Goal: Task Accomplishment & Management: Manage account settings

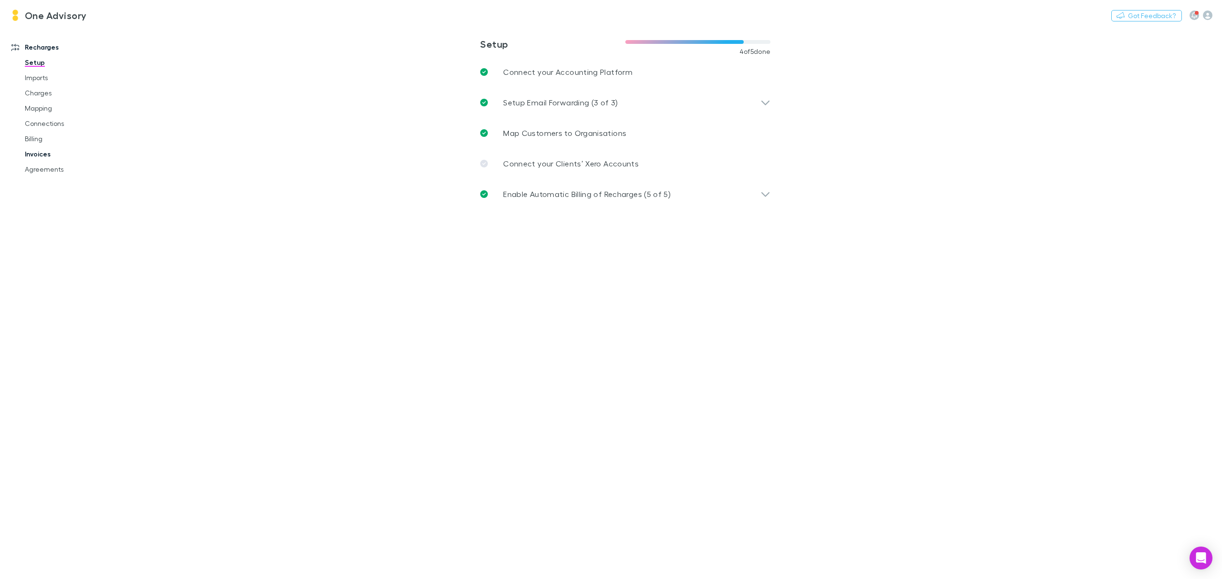
click at [39, 153] on link "Invoices" at bounding box center [75, 154] width 121 height 15
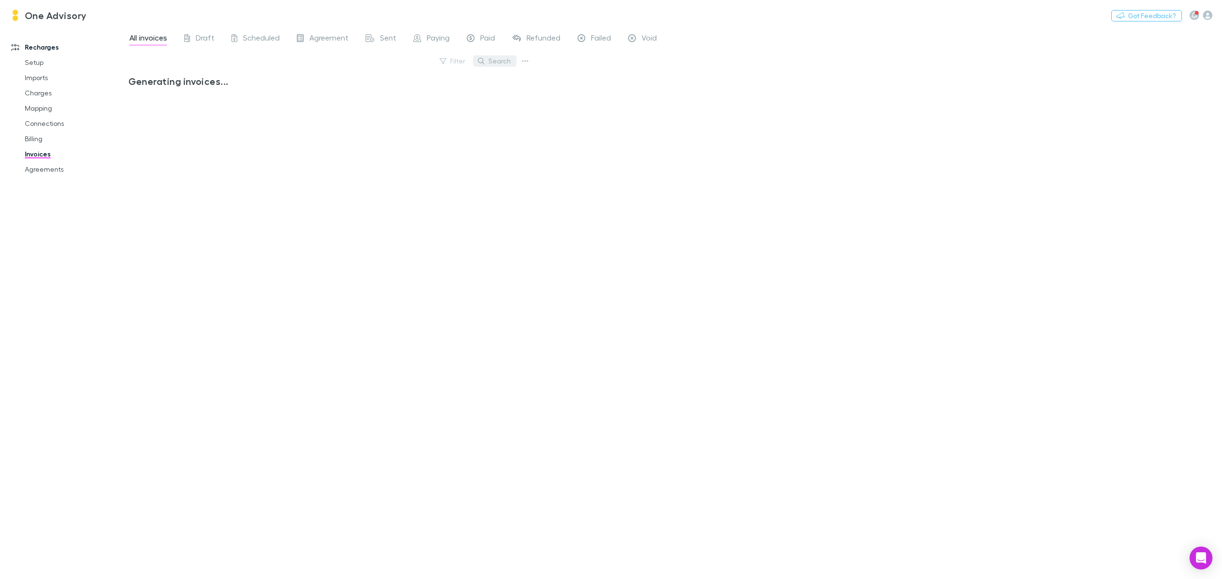
click at [508, 63] on button "Search" at bounding box center [494, 60] width 43 height 11
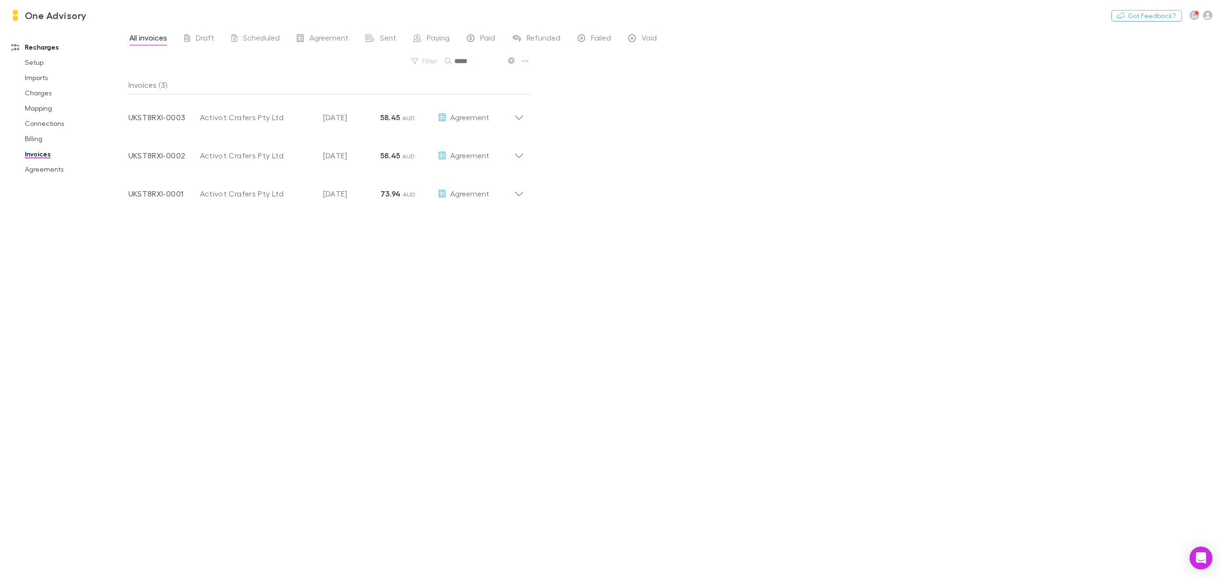
type input "*****"
click at [510, 62] on icon at bounding box center [511, 60] width 7 height 7
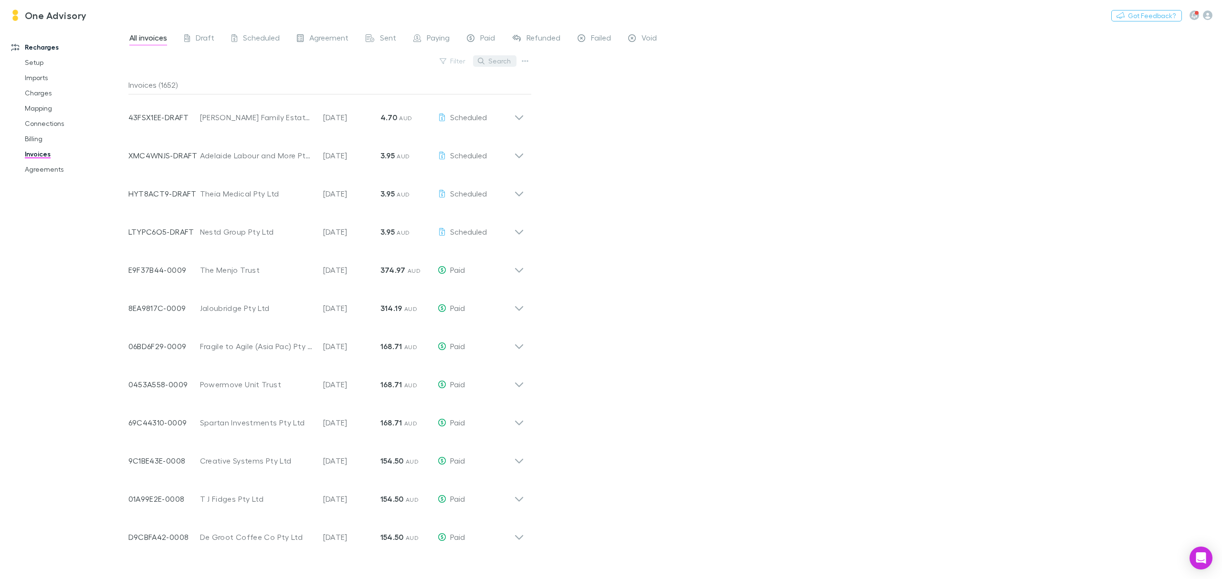
click at [489, 60] on button "Search" at bounding box center [494, 60] width 43 height 11
type input "*****"
click at [510, 62] on icon at bounding box center [511, 60] width 7 height 7
click at [510, 62] on button "Search" at bounding box center [494, 60] width 43 height 11
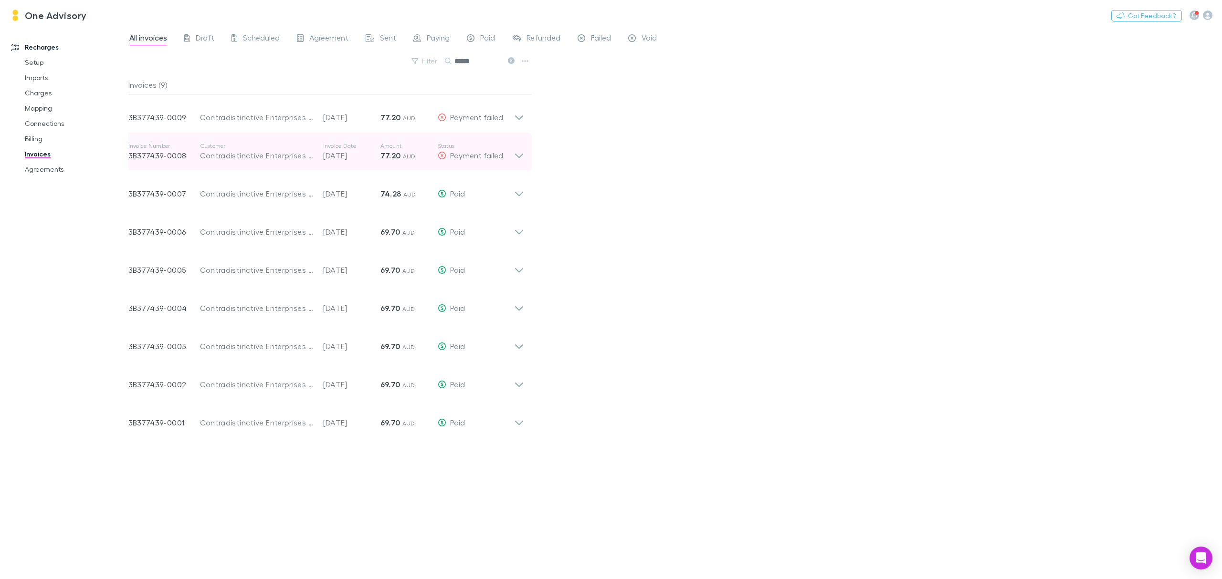
click at [520, 159] on icon at bounding box center [519, 151] width 10 height 19
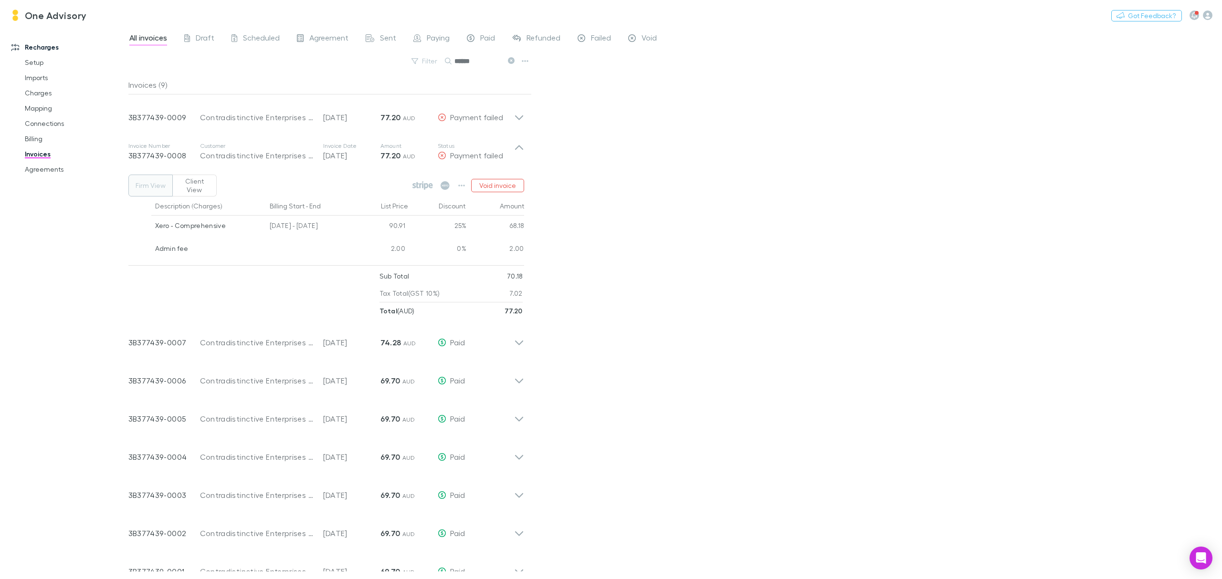
click at [512, 59] on icon at bounding box center [511, 60] width 7 height 7
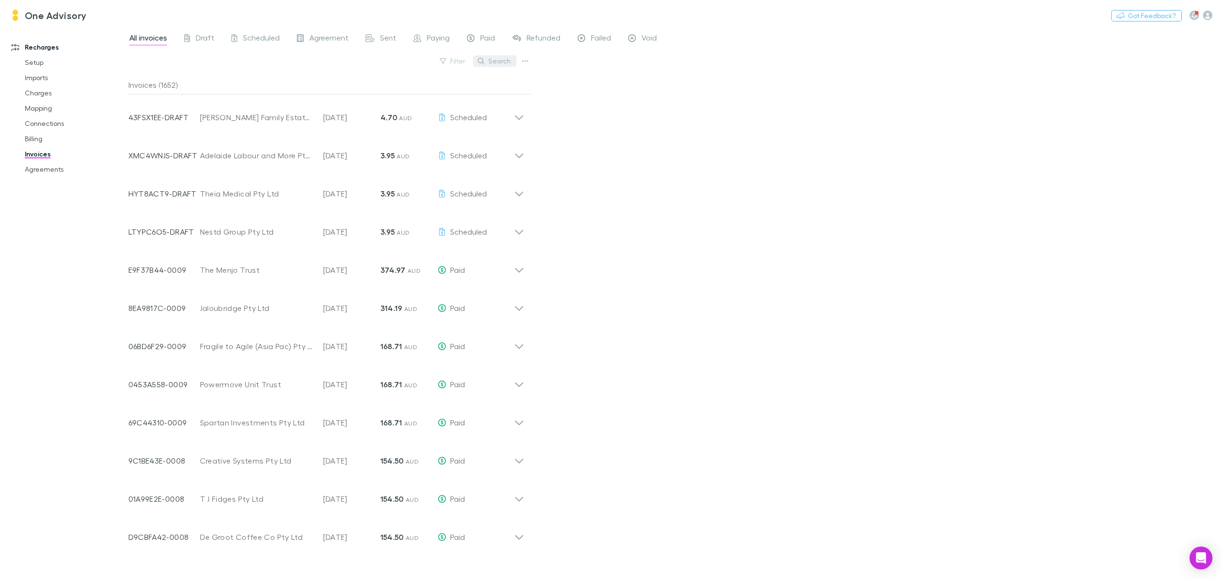
click at [494, 63] on button "Search" at bounding box center [494, 60] width 43 height 11
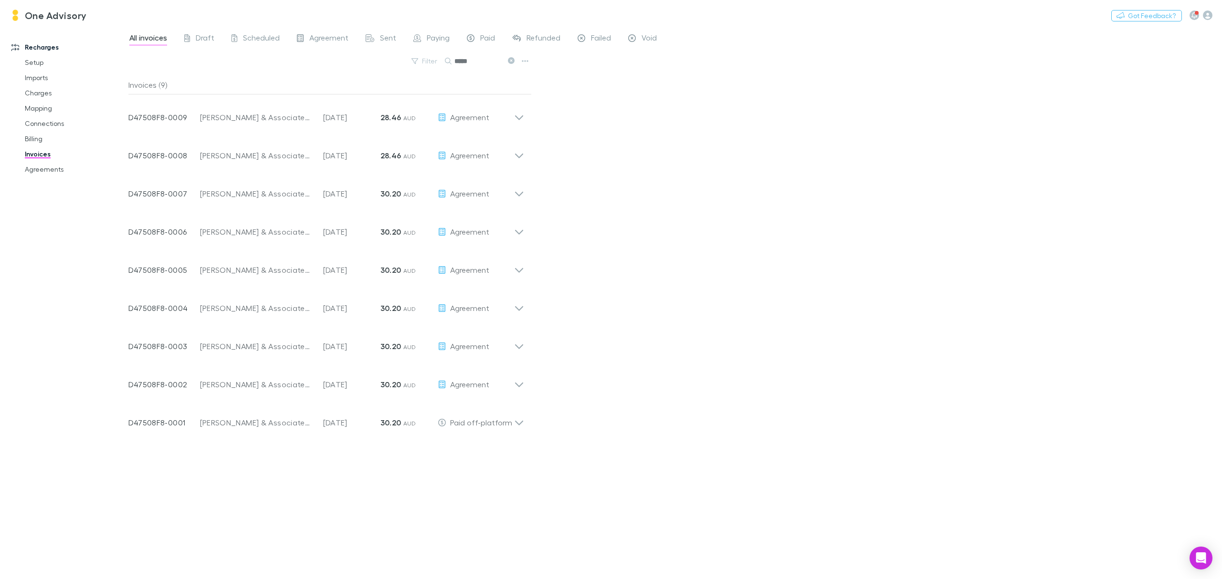
click at [509, 62] on icon at bounding box center [511, 60] width 7 height 7
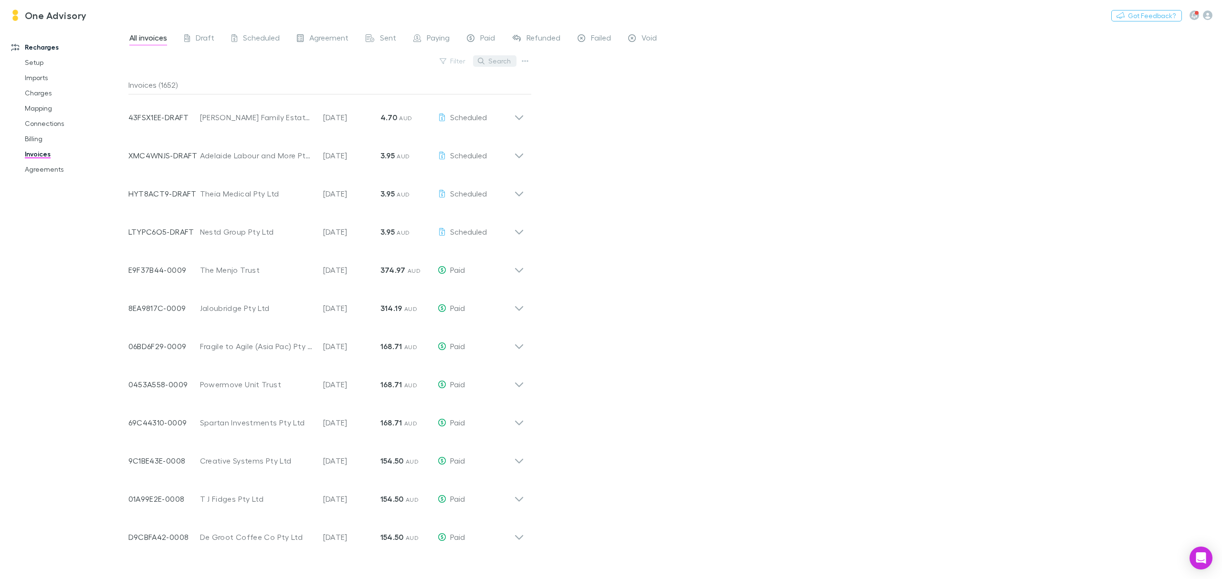
click at [485, 58] on button "Search" at bounding box center [494, 60] width 43 height 11
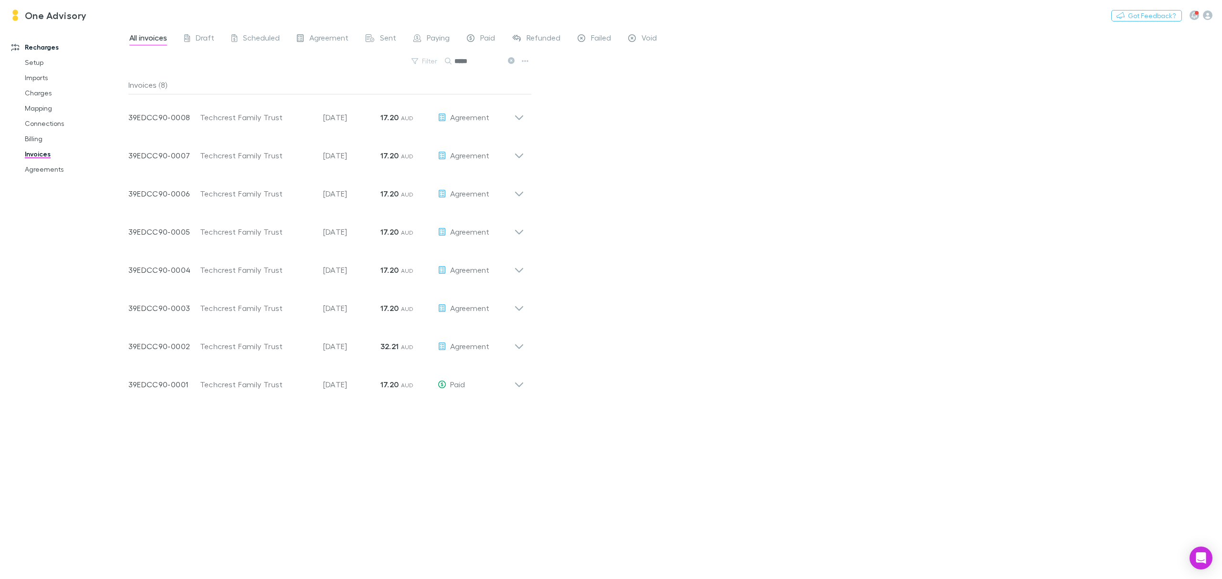
type input "*****"
click at [511, 63] on icon at bounding box center [511, 60] width 7 height 7
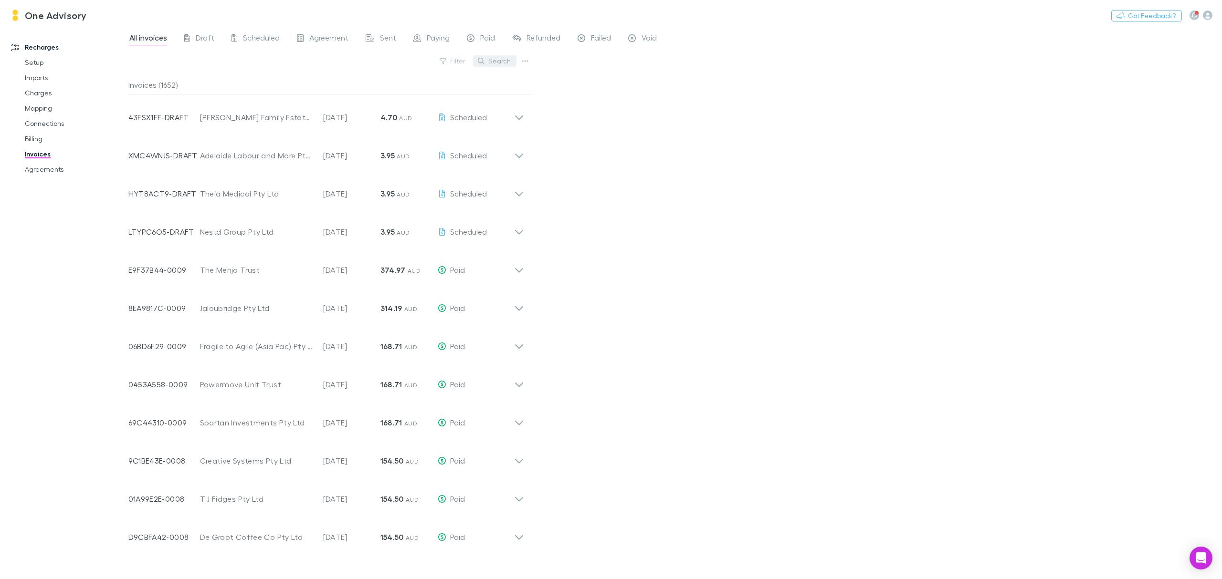
click at [510, 63] on button "Search" at bounding box center [494, 60] width 43 height 11
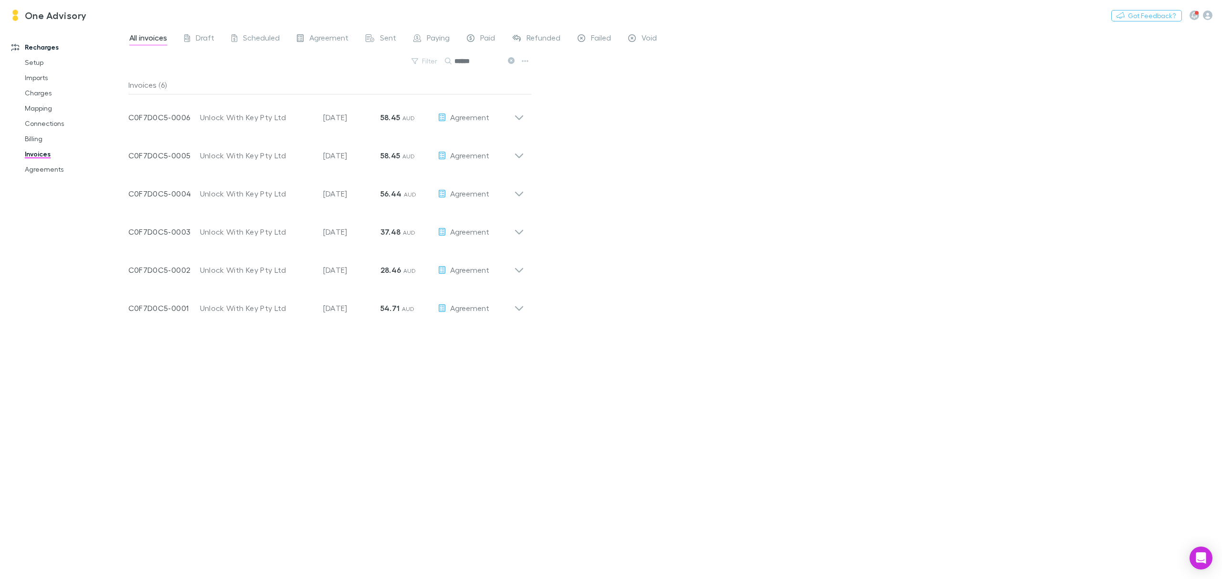
click at [511, 63] on icon at bounding box center [511, 60] width 7 height 7
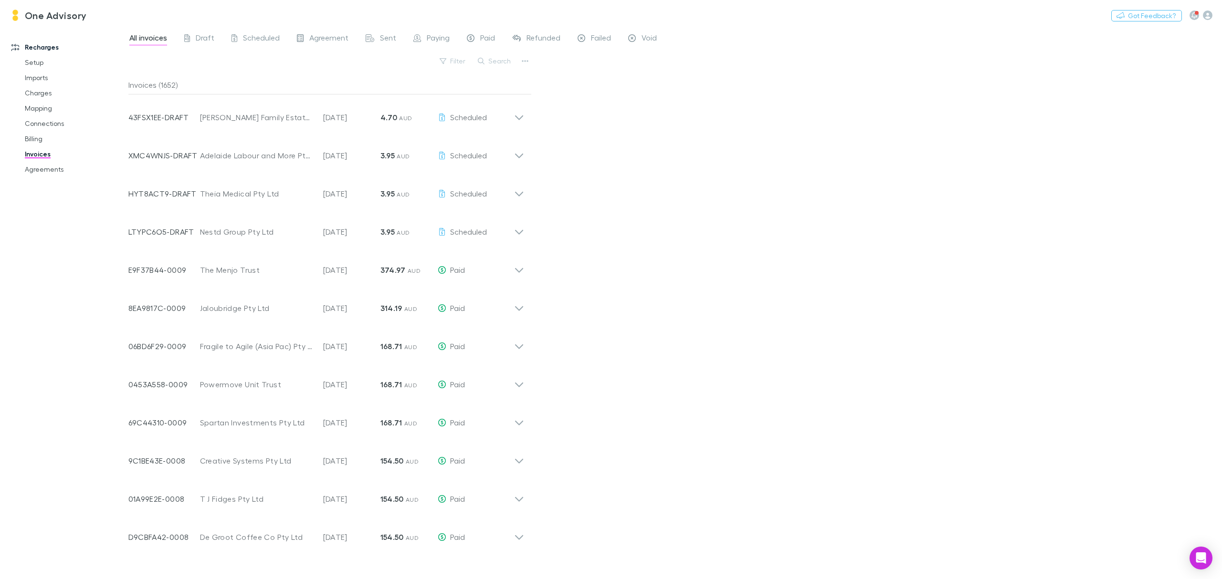
click at [511, 63] on button "Search" at bounding box center [494, 60] width 43 height 11
click at [482, 63] on input "*********" at bounding box center [478, 60] width 48 height 13
click at [484, 62] on input "*********" at bounding box center [478, 60] width 48 height 13
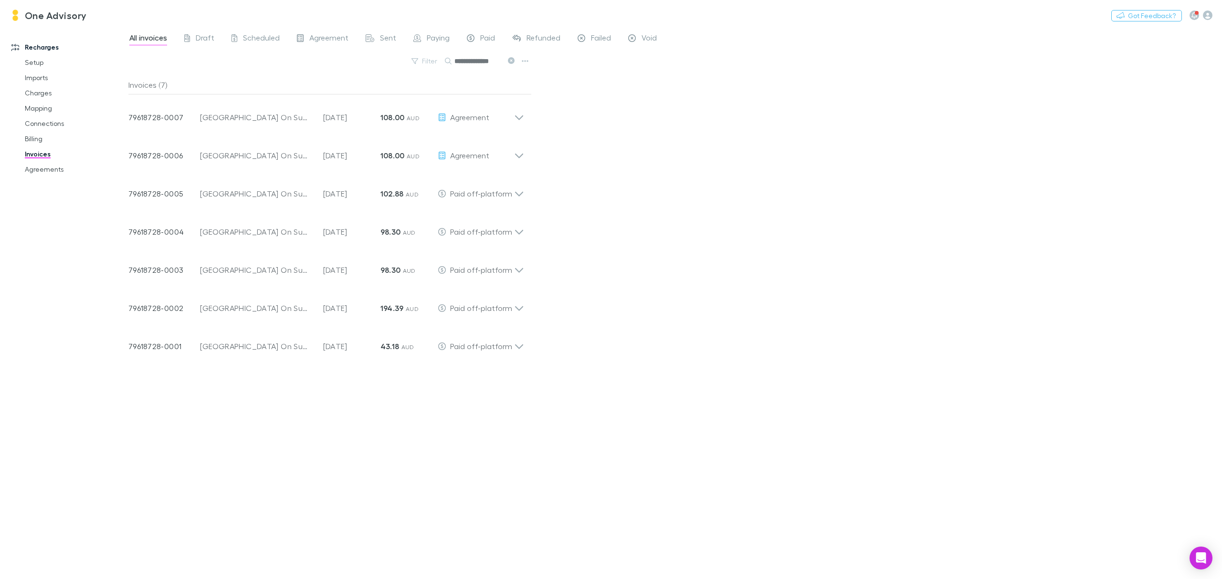
type input "**********"
click at [519, 155] on icon at bounding box center [519, 151] width 10 height 19
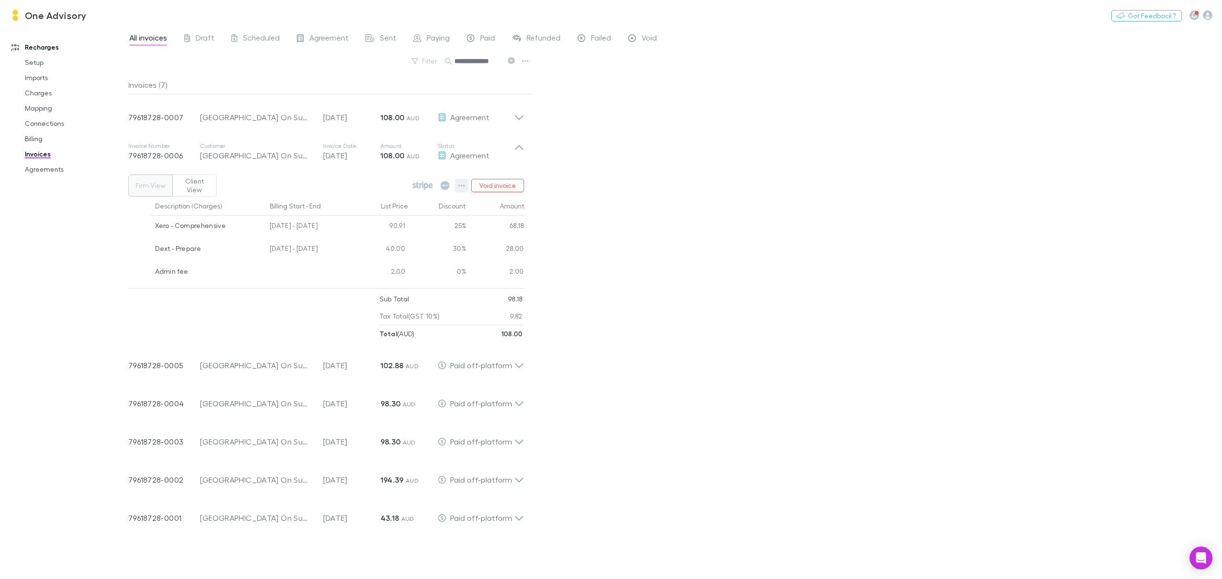
click at [460, 189] on icon "button" at bounding box center [461, 186] width 7 height 8
click at [414, 237] on p "Mark as paid" at bounding box center [402, 239] width 131 height 17
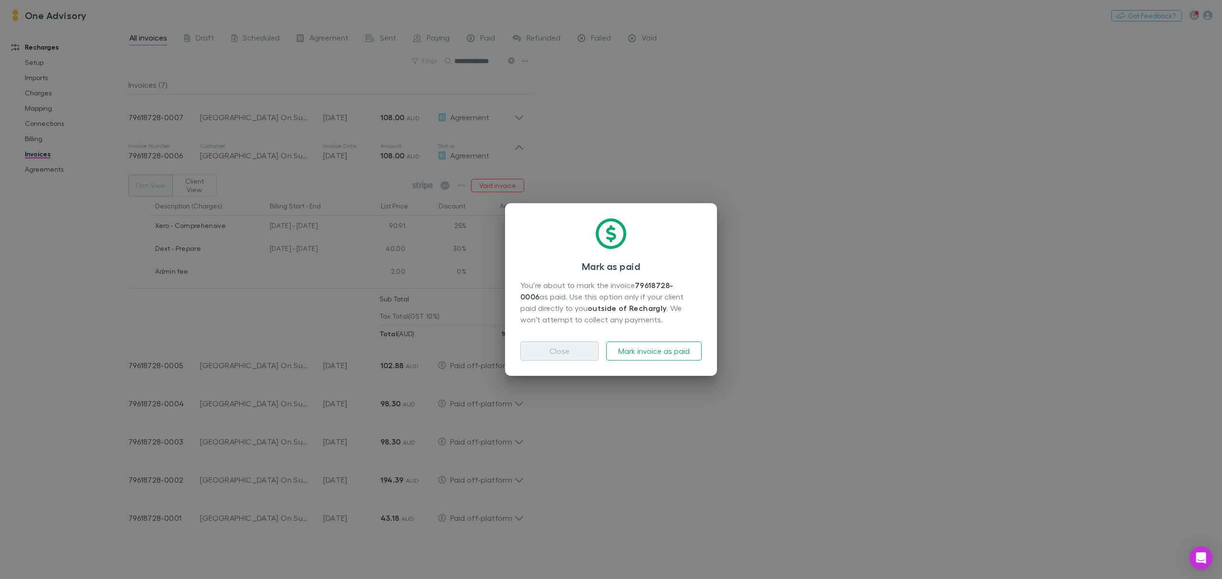
click at [556, 348] on button "Close" at bounding box center [559, 351] width 78 height 19
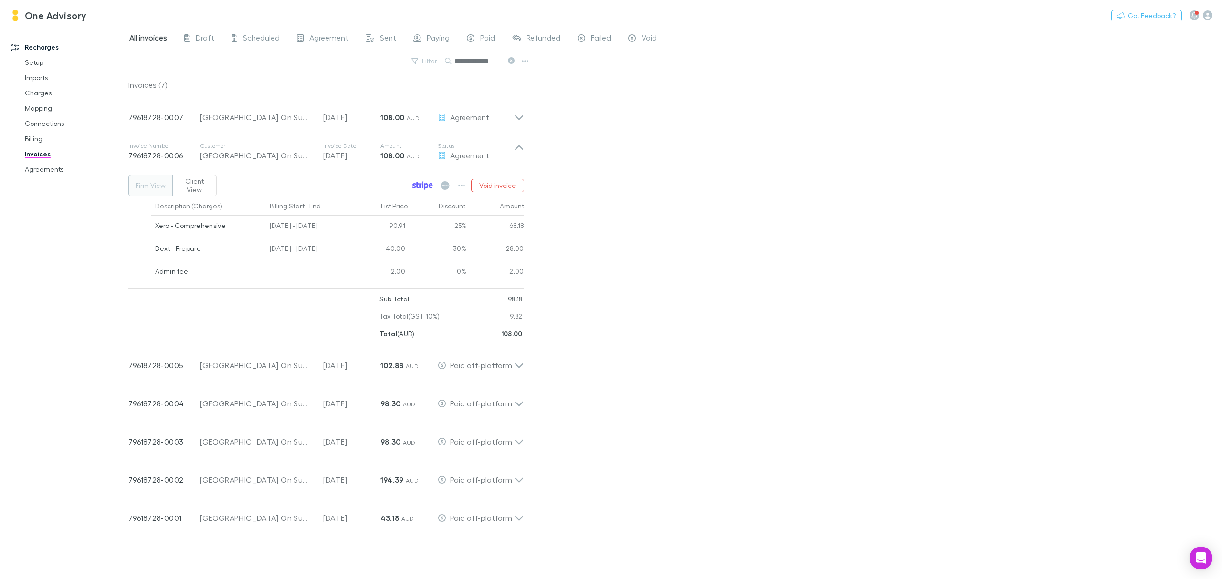
click at [419, 187] on icon at bounding box center [422, 185] width 21 height 9
click at [464, 185] on icon "button" at bounding box center [461, 186] width 7 height 8
click at [396, 235] on p "Mark as paid" at bounding box center [402, 239] width 131 height 17
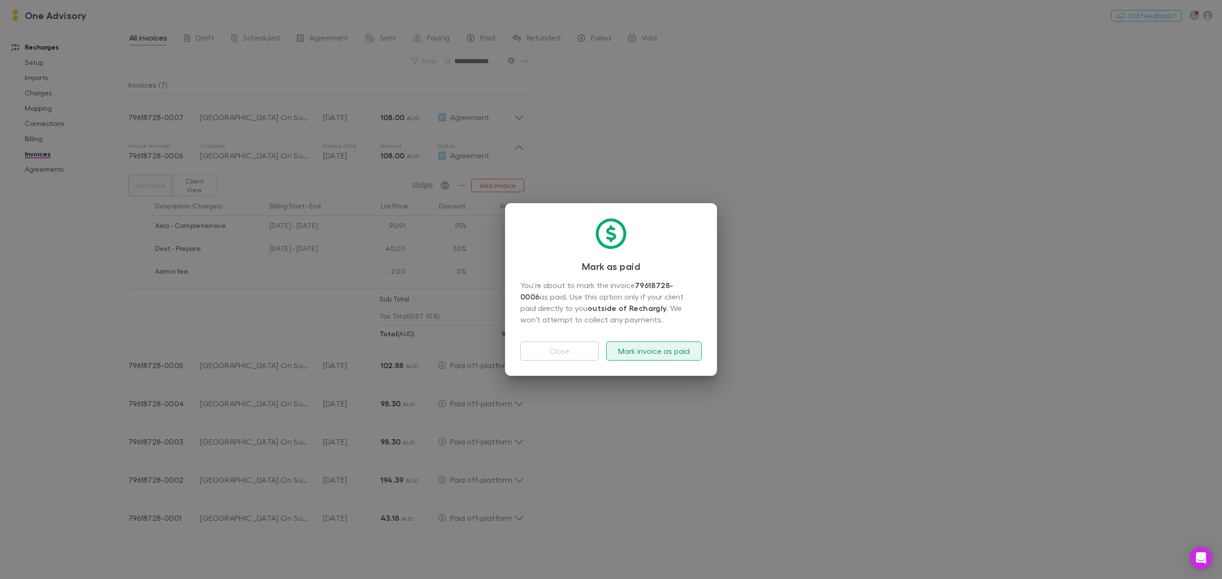
click at [661, 355] on button "Mark invoice as paid" at bounding box center [653, 351] width 95 height 19
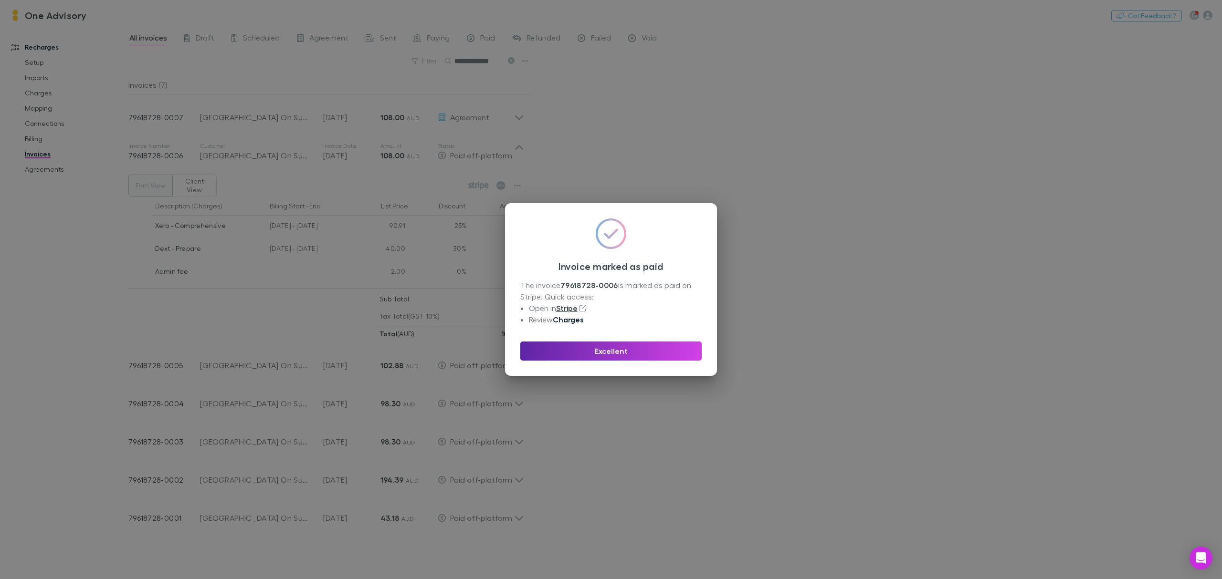
click at [566, 319] on link "Charges" at bounding box center [568, 320] width 31 height 10
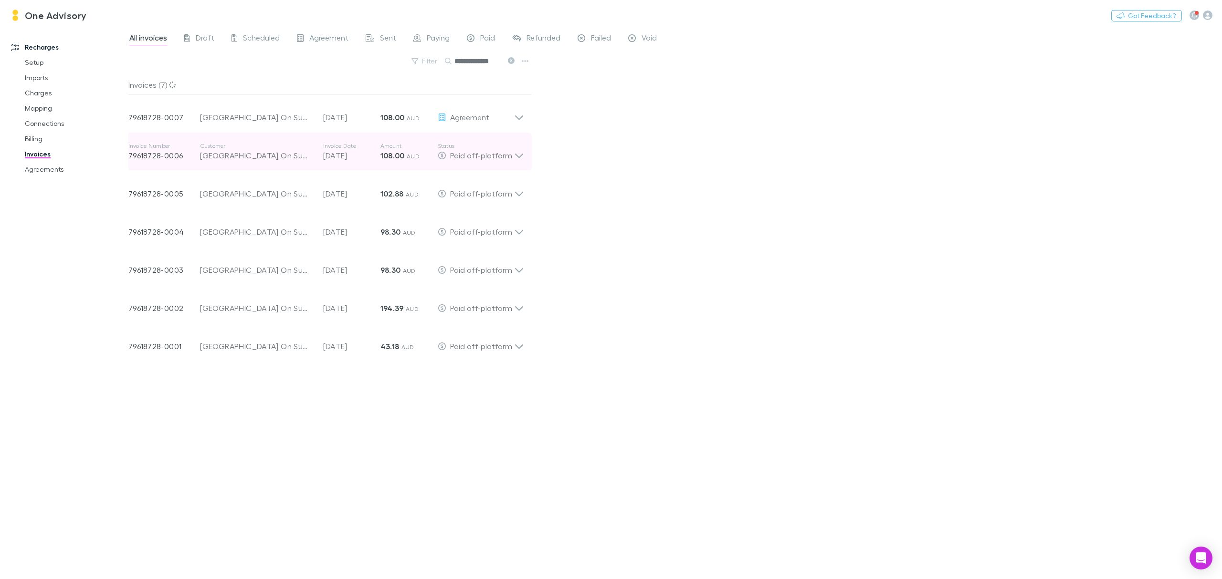
click at [516, 153] on icon at bounding box center [519, 151] width 10 height 19
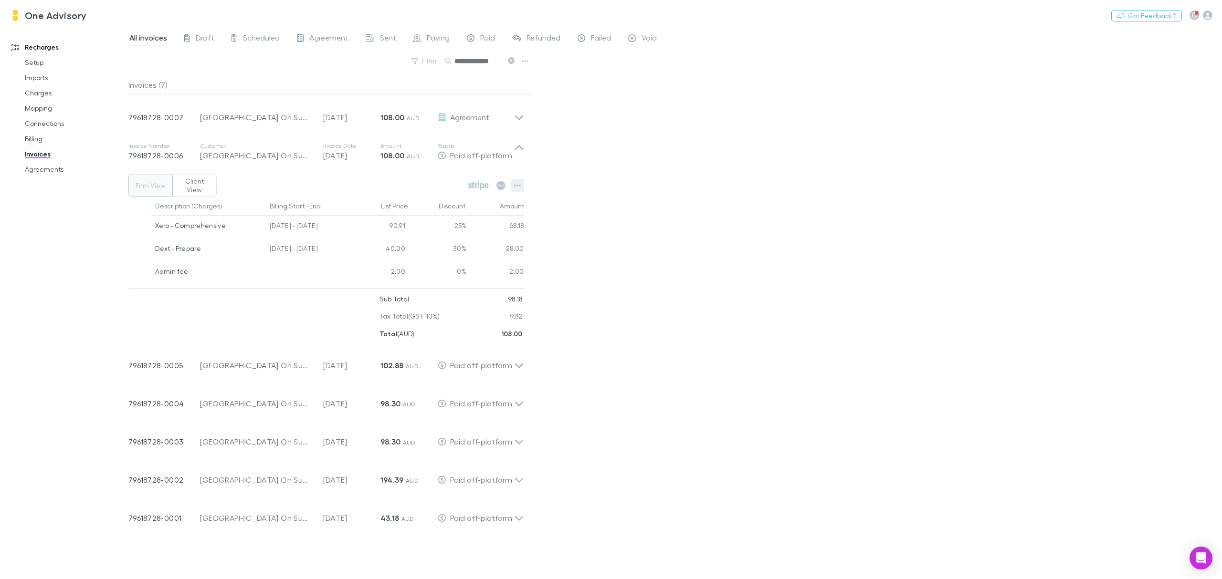
click at [523, 184] on button "button" at bounding box center [517, 185] width 13 height 13
click at [685, 197] on div at bounding box center [611, 289] width 1222 height 579
click at [518, 150] on icon at bounding box center [519, 151] width 10 height 19
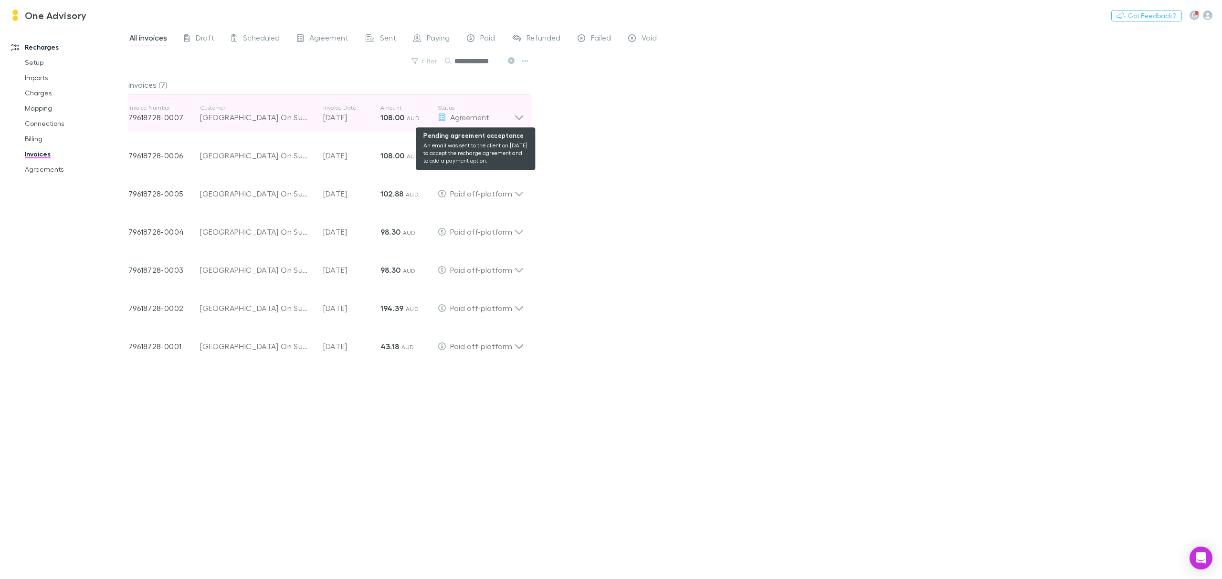
click at [512, 117] on div "Agreement" at bounding box center [476, 117] width 76 height 11
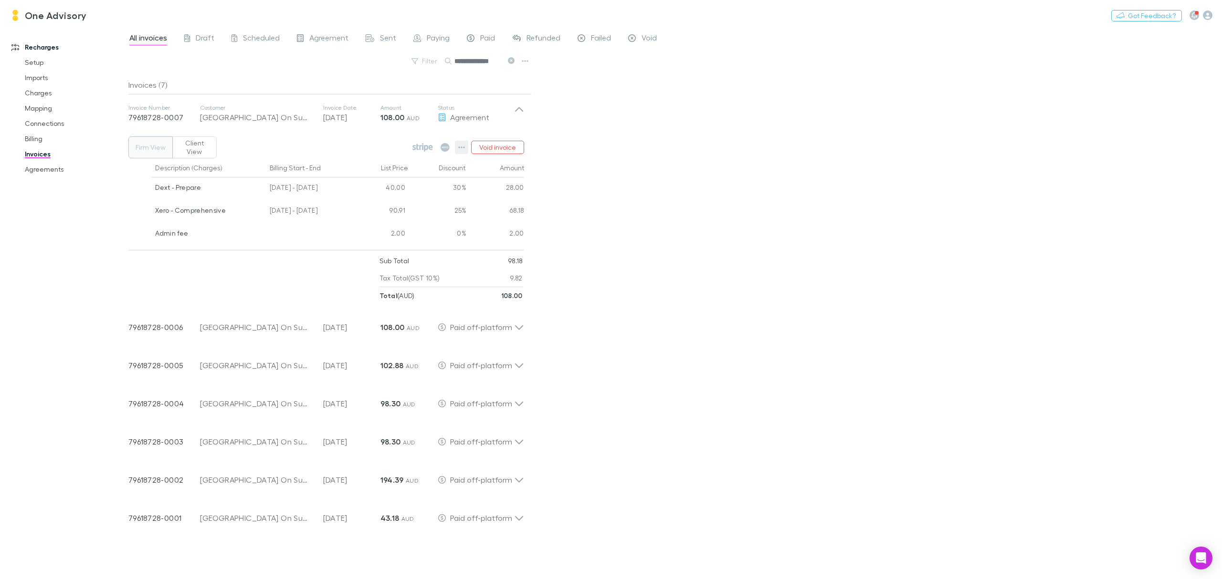
click at [457, 149] on button "button" at bounding box center [461, 147] width 13 height 13
click at [381, 202] on p "Mark as paid" at bounding box center [402, 201] width 131 height 17
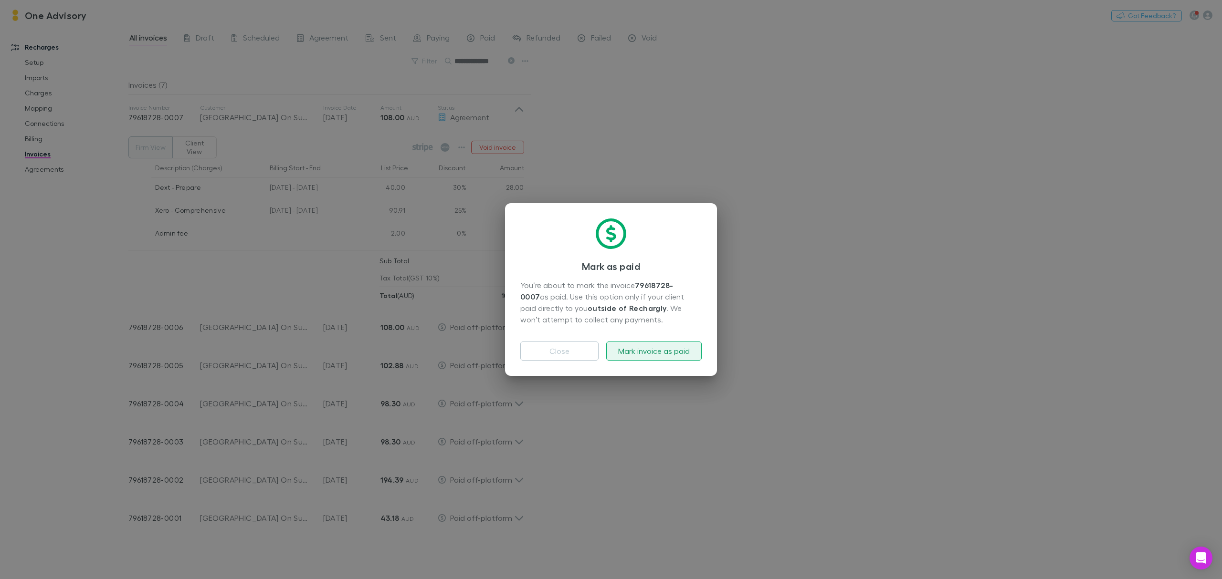
click at [651, 354] on button "Mark invoice as paid" at bounding box center [653, 351] width 95 height 19
